Goal: Obtain resource: Download file/media

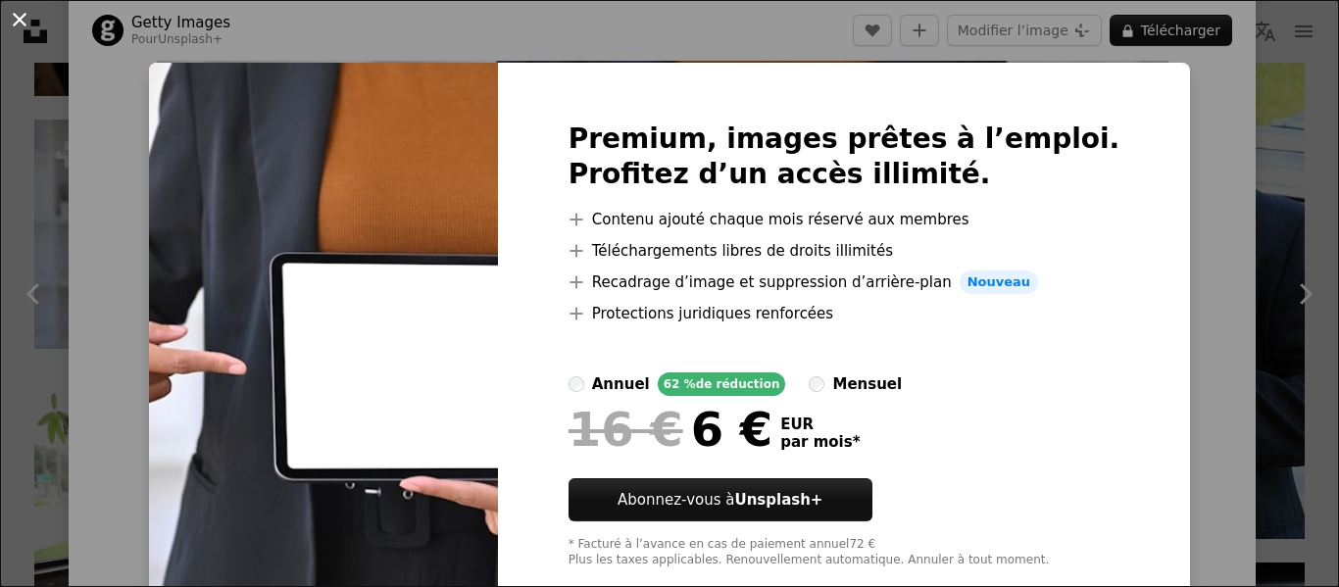
click at [22, 23] on button "An X shape" at bounding box center [20, 20] width 24 height 24
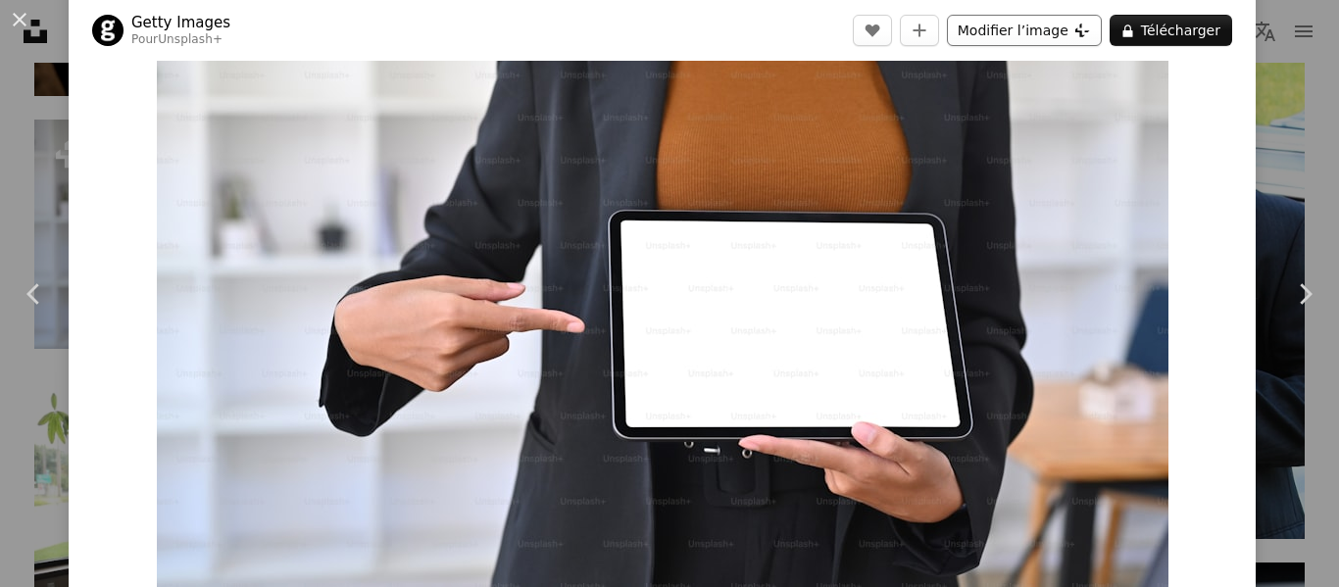
click at [1002, 27] on button "Modifier l’image Plus sign for Unsplash+" at bounding box center [1024, 30] width 155 height 31
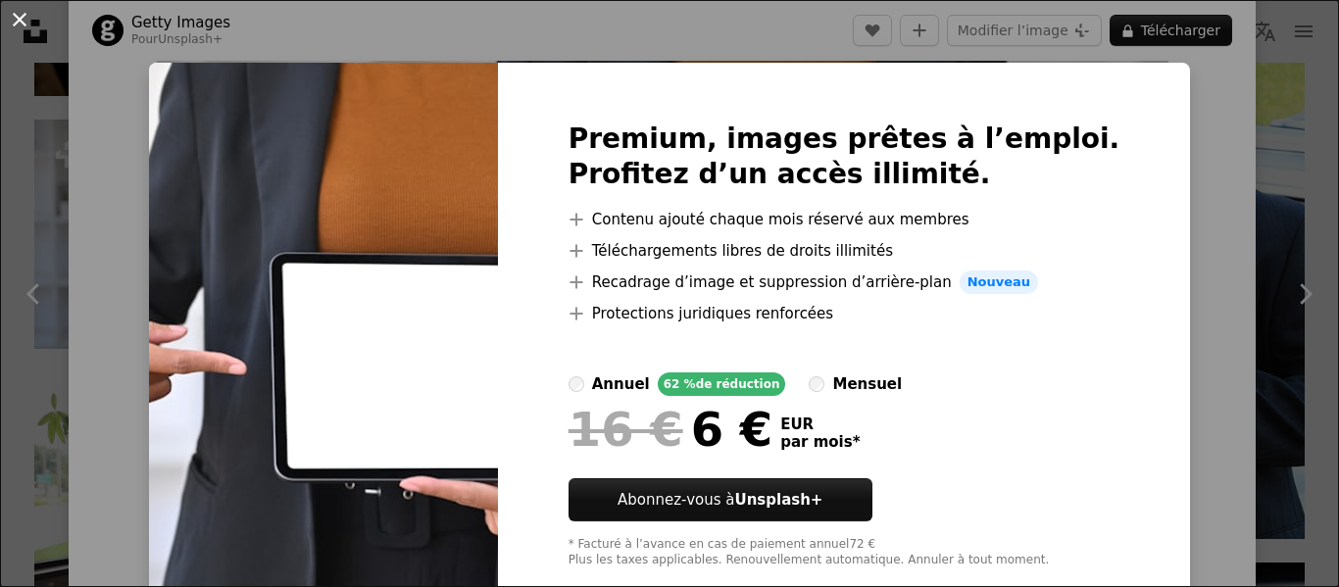
click at [20, 26] on button "An X shape" at bounding box center [20, 20] width 24 height 24
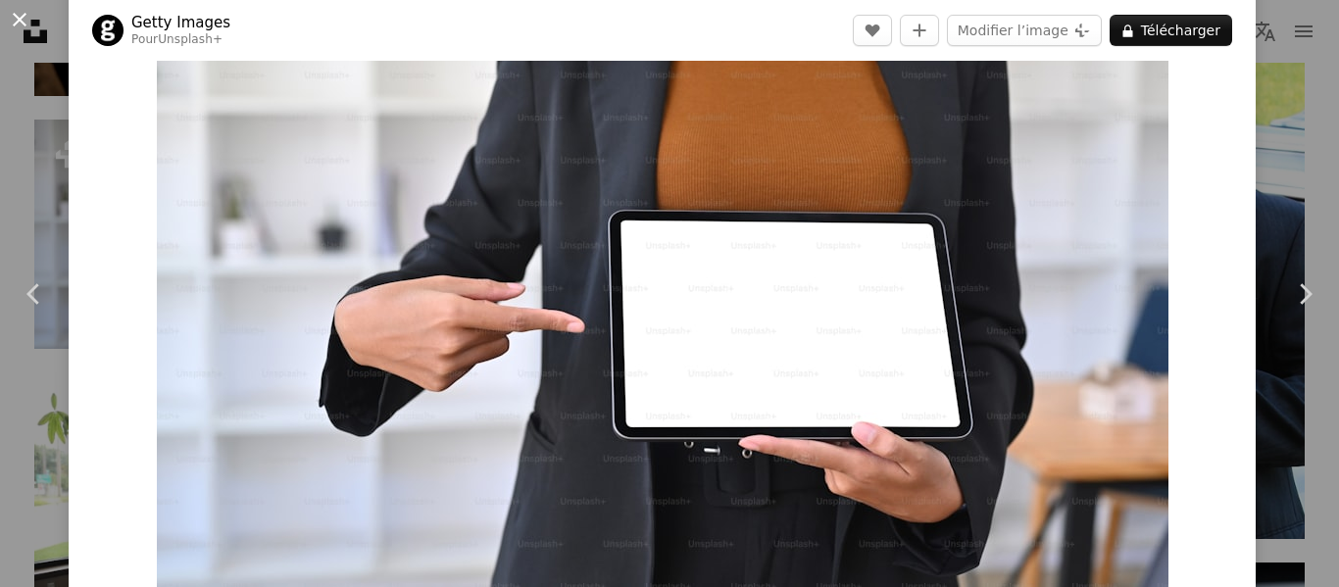
click at [25, 20] on button "An X shape" at bounding box center [20, 20] width 24 height 24
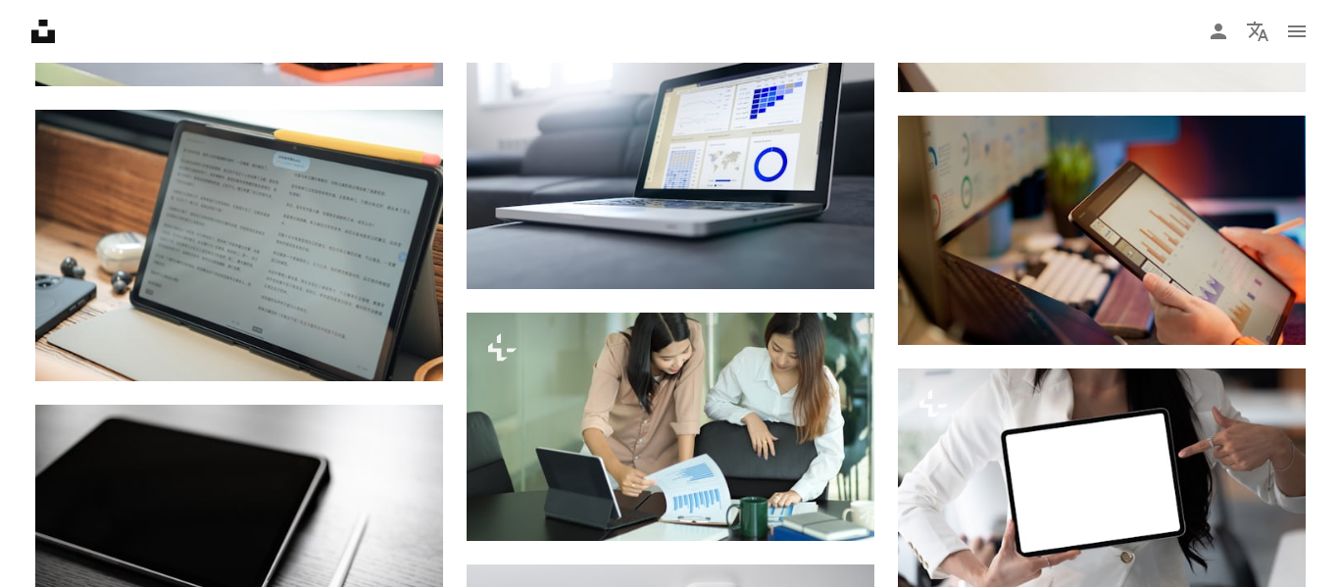
scroll to position [8675, 0]
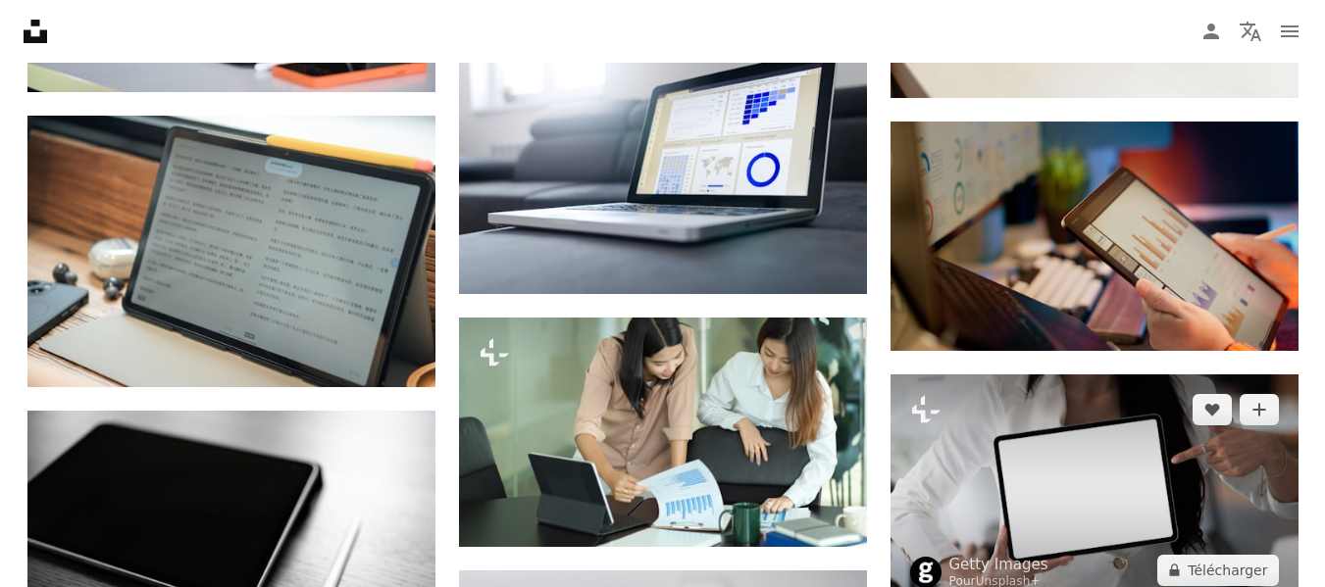
click at [1081, 512] on img at bounding box center [1094, 490] width 408 height 231
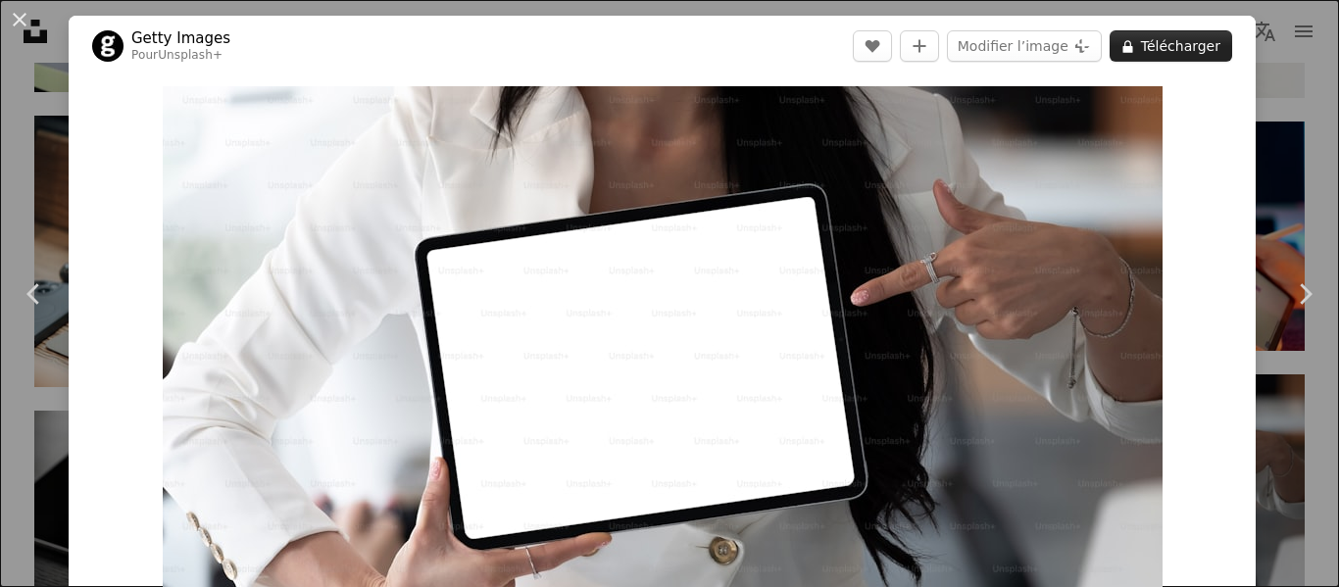
click at [1176, 40] on button "A lock Télécharger" at bounding box center [1171, 45] width 123 height 31
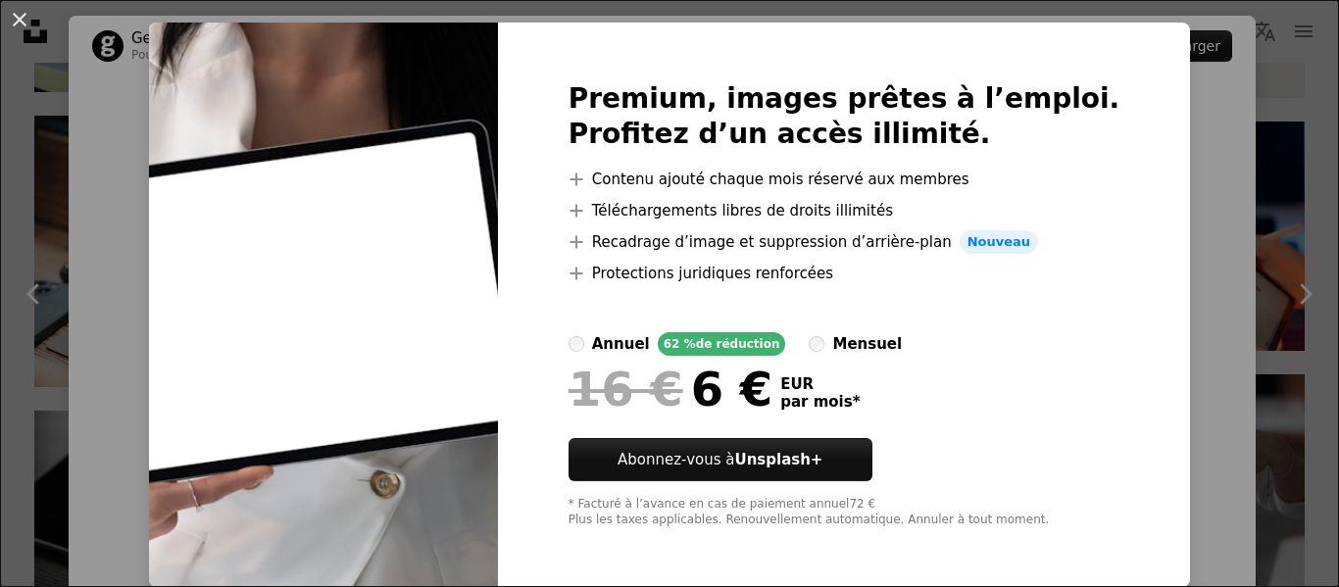
scroll to position [42, 0]
click at [1139, 223] on div "An X shape Premium, images prêtes à l’emploi. Profitez d’un accès illimité. A p…" at bounding box center [669, 293] width 1339 height 587
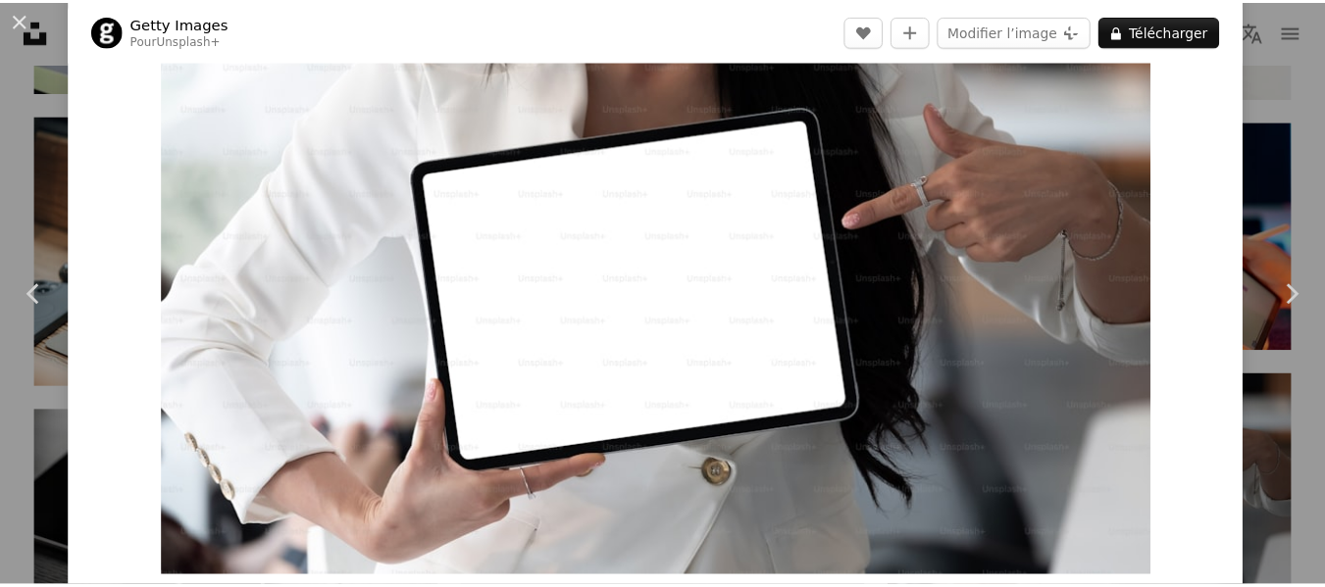
scroll to position [78, 0]
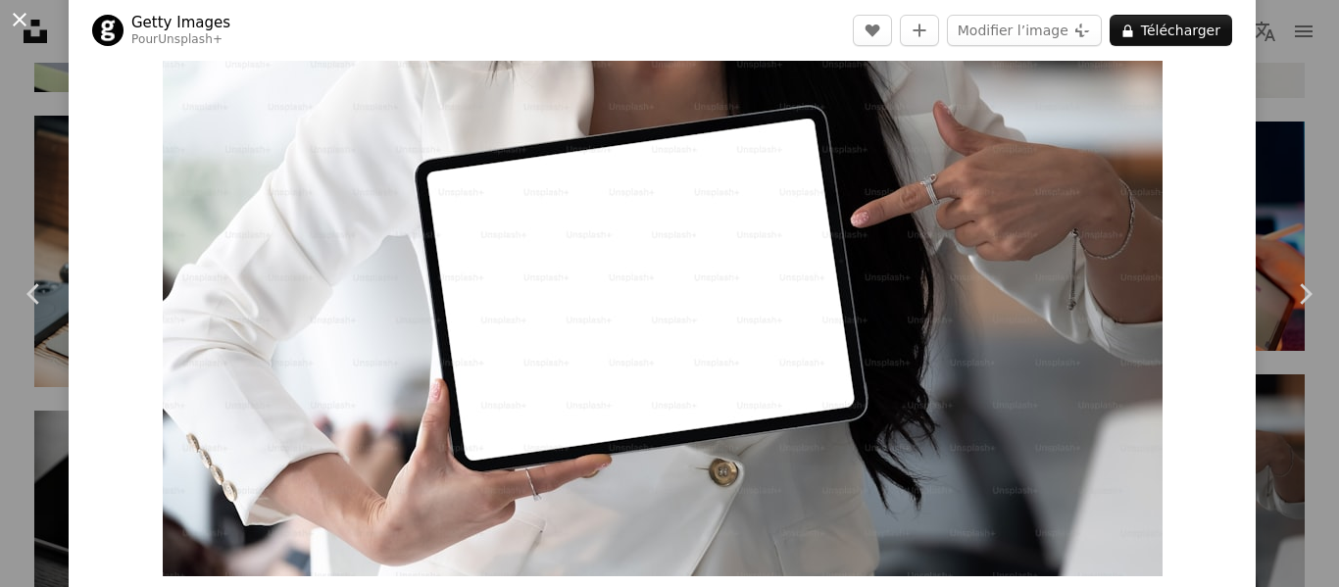
click at [9, 17] on button "An X shape" at bounding box center [20, 20] width 24 height 24
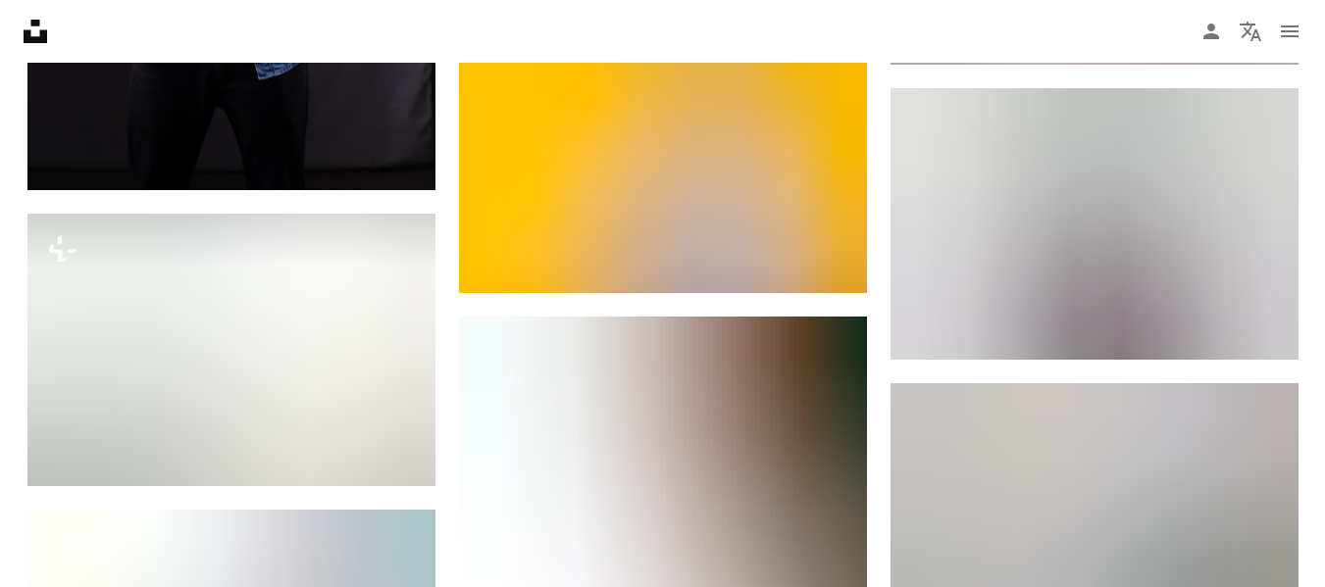
scroll to position [6063, 0]
